Goal: Information Seeking & Learning: Stay updated

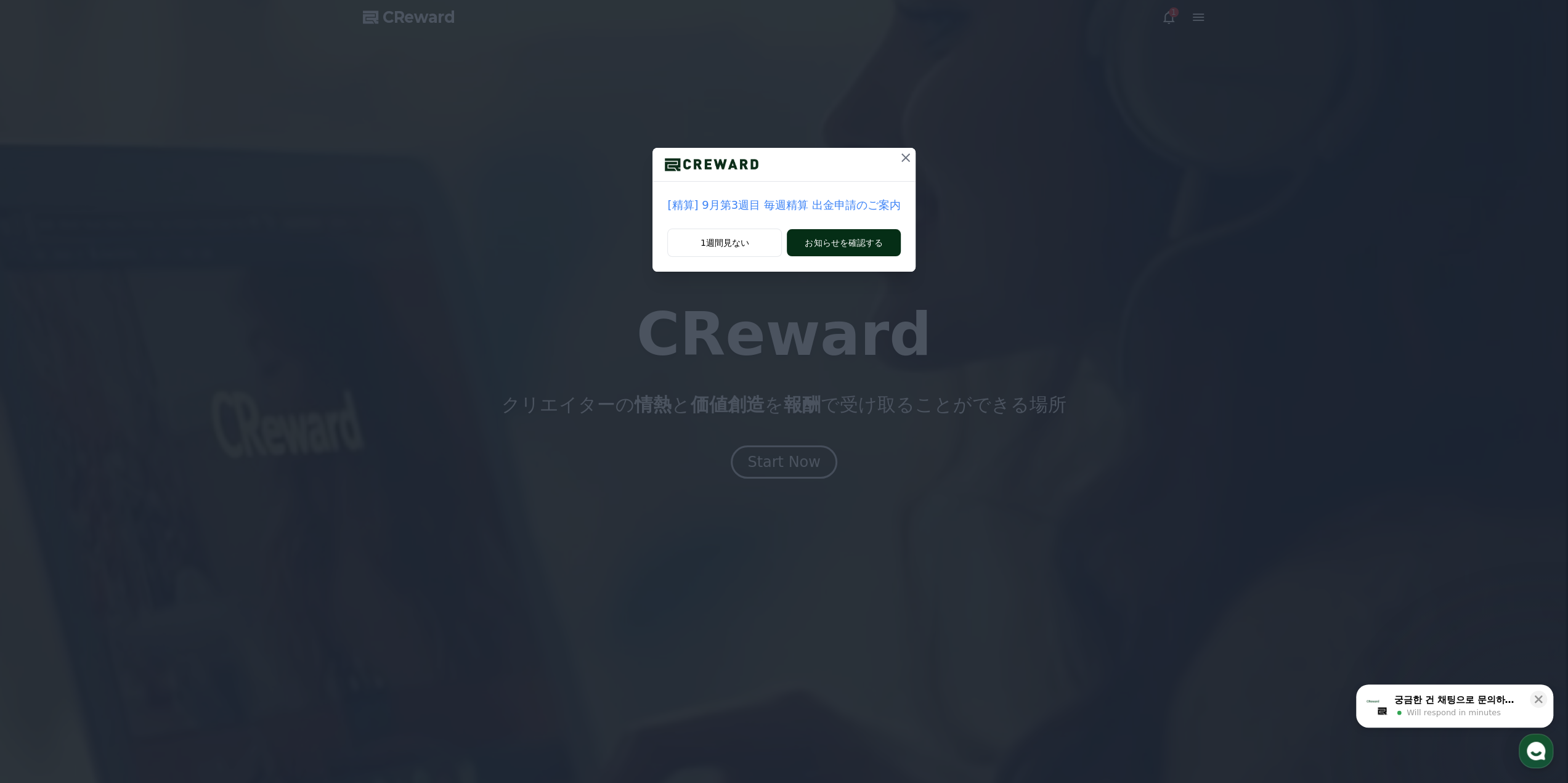
click at [873, 246] on button "お知らせを確認する" at bounding box center [844, 242] width 114 height 27
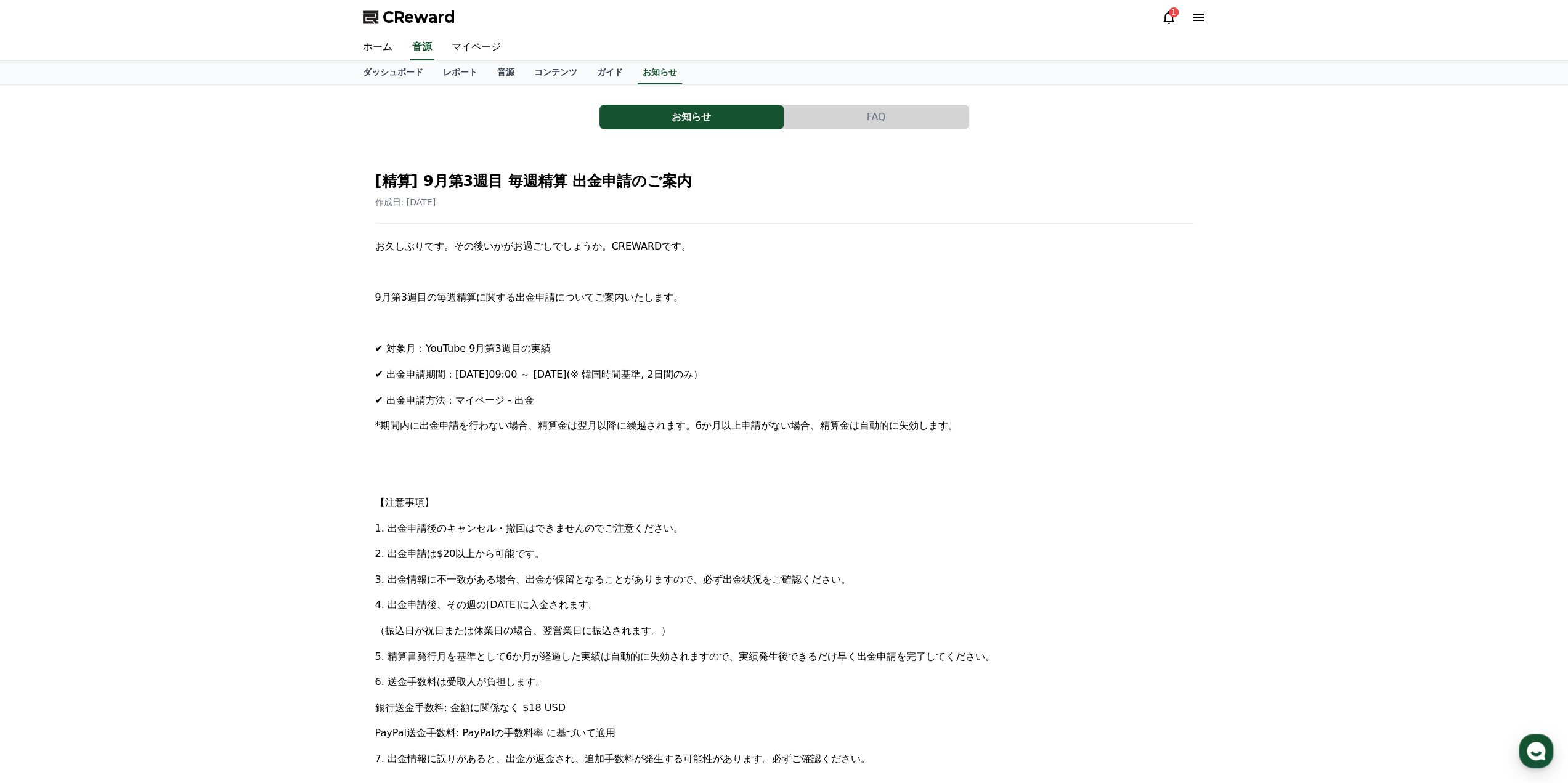
click at [980, 292] on p "9月第3週目の毎週精算に関する出金申請についてご案内いたします。" at bounding box center [784, 297] width 818 height 16
click at [396, 76] on link "ダッシュボード" at bounding box center [392, 73] width 80 height 23
